Goal: Task Accomplishment & Management: Use online tool/utility

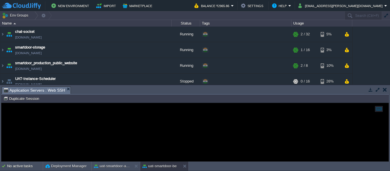
scroll to position [46, 0]
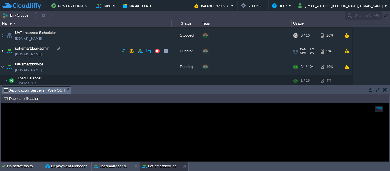
click at [3, 51] on img at bounding box center [2, 50] width 5 height 15
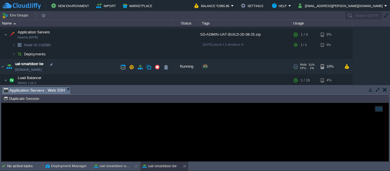
scroll to position [76, 0]
click at [13, 53] on img at bounding box center [13, 54] width 3 height 9
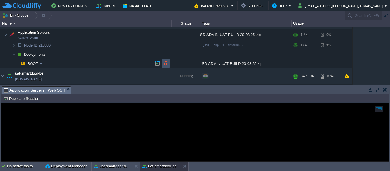
click at [167, 64] on button "button" at bounding box center [165, 63] width 5 height 5
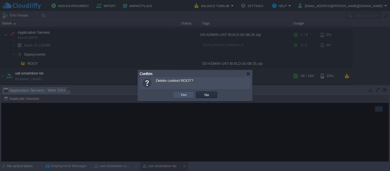
click at [184, 97] on button "Yes" at bounding box center [184, 94] width 10 height 5
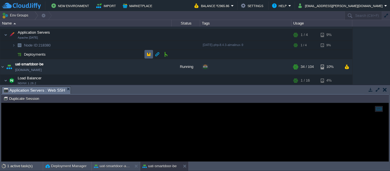
click at [145, 52] on td at bounding box center [149, 54] width 9 height 9
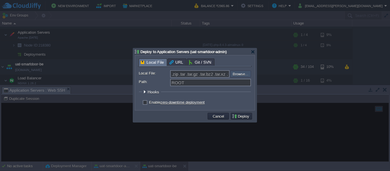
click at [244, 75] on input "file" at bounding box center [215, 74] width 72 height 7
type input "C:\fakepath\SD-ADMIN-UAT-BUILD-25-08-25.zip"
type input "SD-ADMIN-UAT-BUILD-25-08-25.zip"
click at [239, 118] on button "Deploy" at bounding box center [241, 116] width 19 height 5
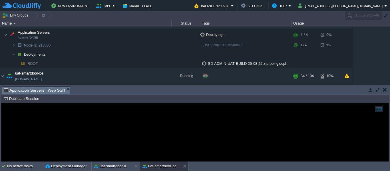
scroll to position [0, 0]
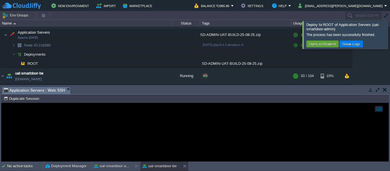
click at [390, 33] on div at bounding box center [397, 35] width 0 height 28
